Goal: Task Accomplishment & Management: Manage account settings

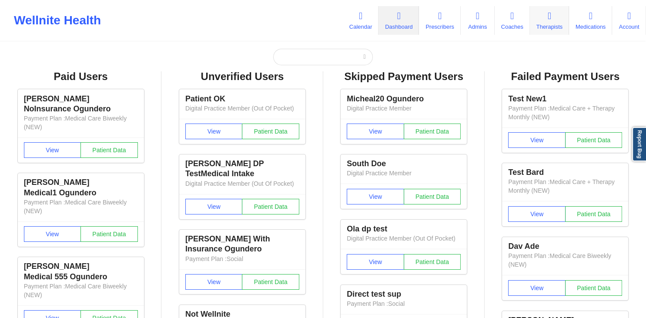
click at [559, 16] on link "Therapists" at bounding box center [549, 20] width 39 height 29
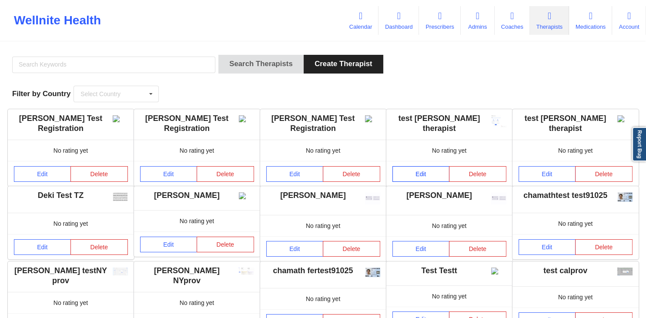
click at [432, 171] on link "Edit" at bounding box center [420, 174] width 57 height 16
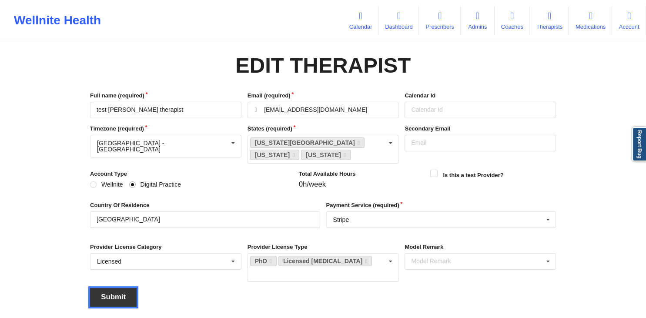
click at [106, 288] on button "Submit" at bounding box center [113, 297] width 47 height 19
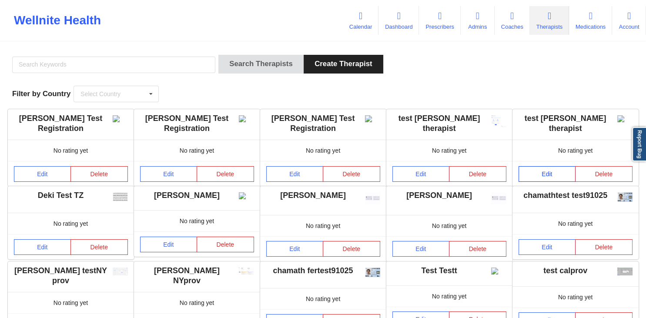
click at [536, 178] on link "Edit" at bounding box center [547, 174] width 57 height 16
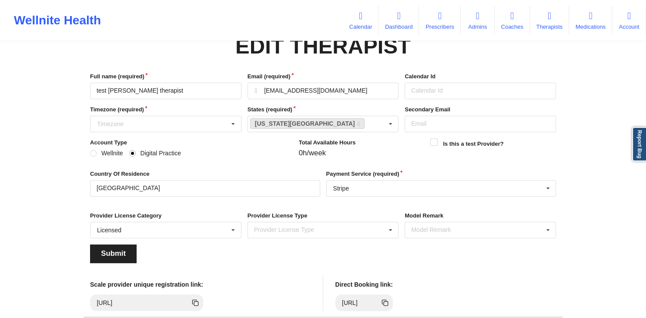
scroll to position [23, 0]
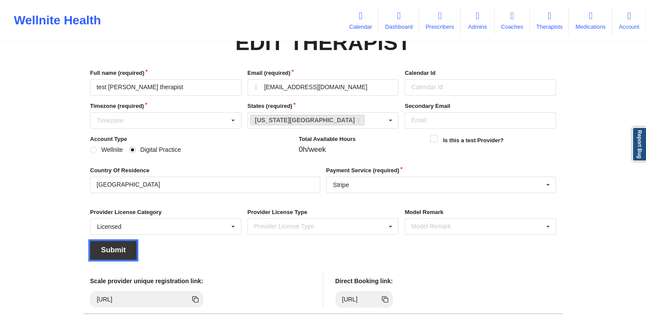
click at [107, 258] on button "Submit" at bounding box center [113, 250] width 47 height 19
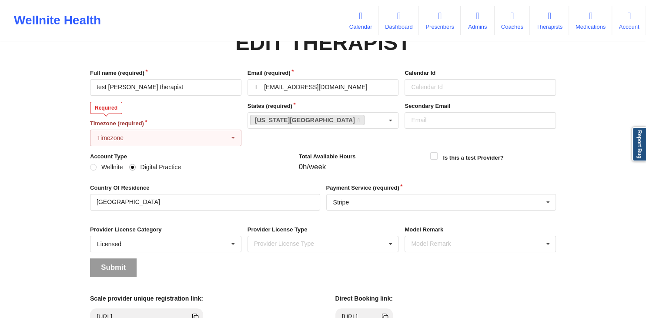
click at [210, 132] on input "text" at bounding box center [166, 138] width 151 height 16
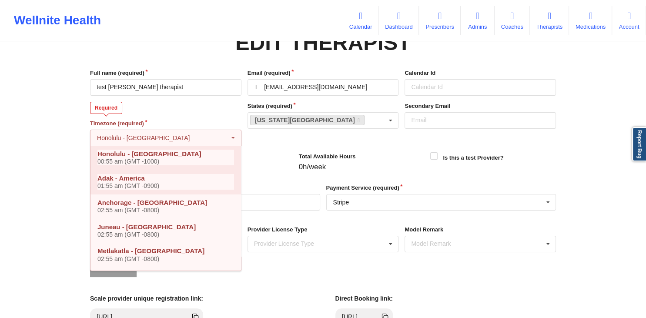
click at [215, 175] on h4 "Adak - [GEOGRAPHIC_DATA] 01:55 am (GMT -0900)" at bounding box center [165, 182] width 137 height 16
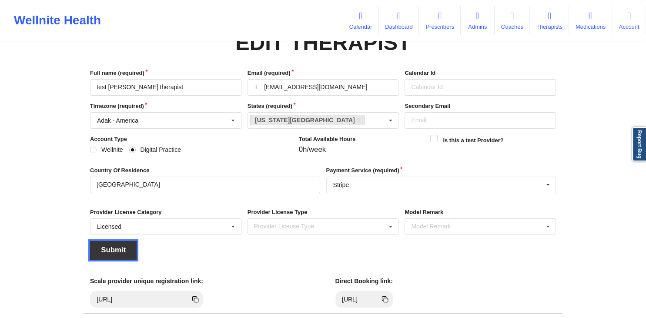
click at [124, 249] on button "Submit" at bounding box center [113, 250] width 47 height 19
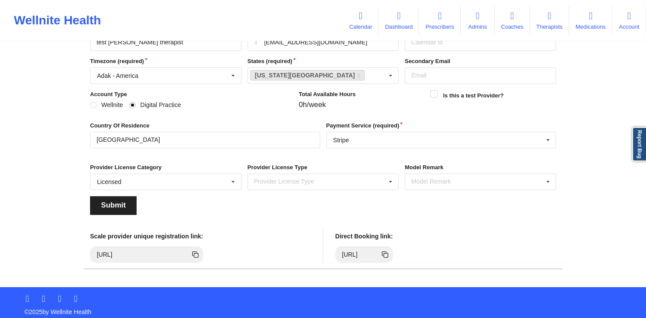
scroll to position [71, 0]
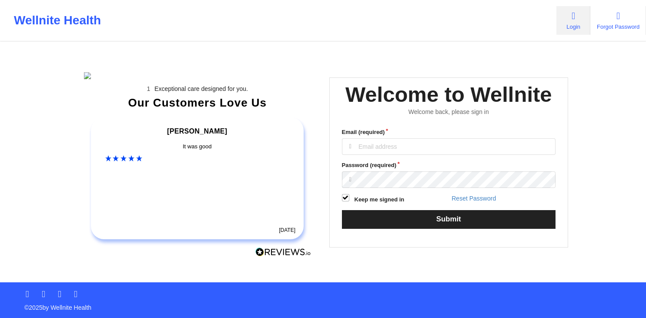
scroll to position [71, 0]
